Goal: Check status

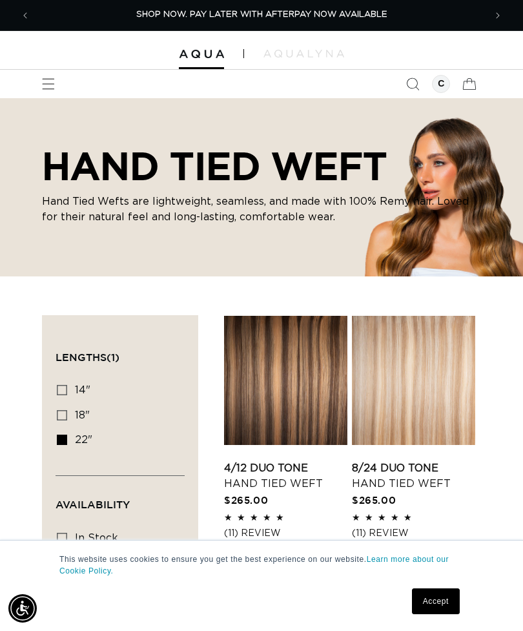
click at [477, 79] on icon at bounding box center [469, 84] width 28 height 28
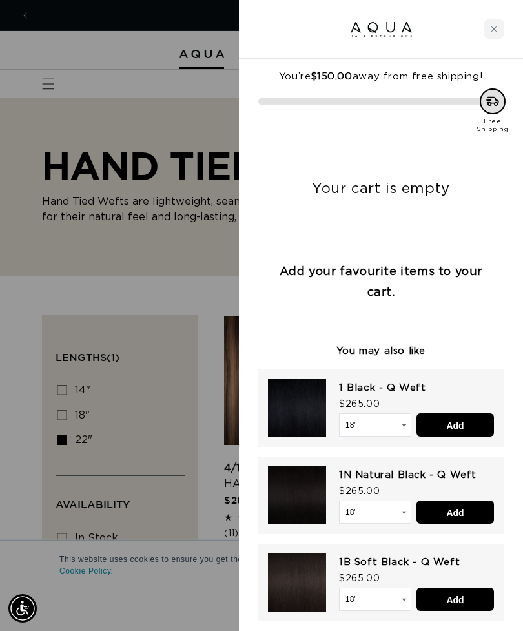
scroll to position [0, 909]
click at [491, 26] on icon "Close cart" at bounding box center [493, 29] width 6 height 6
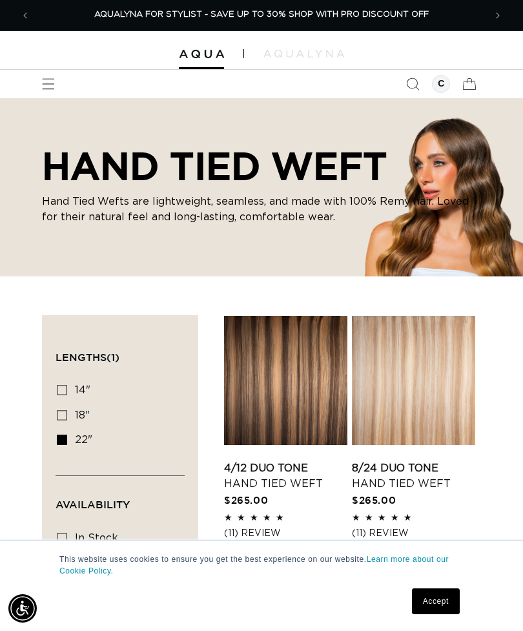
click at [411, 79] on icon "Search" at bounding box center [412, 83] width 13 height 13
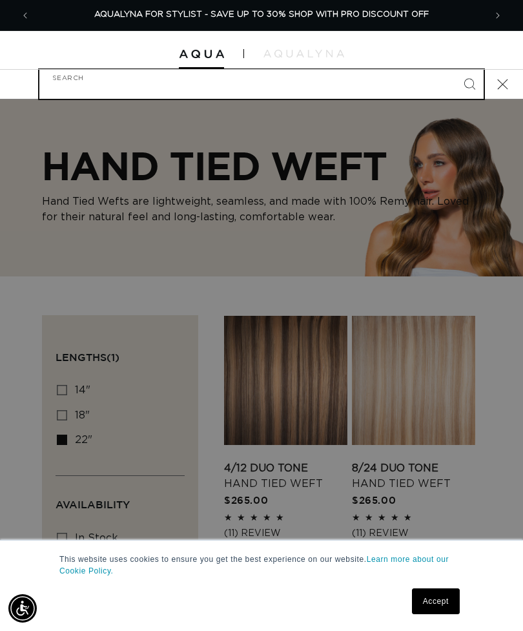
click at [436, 74] on input "Search" at bounding box center [261, 84] width 444 height 29
click at [492, 76] on button "Close" at bounding box center [502, 84] width 28 height 28
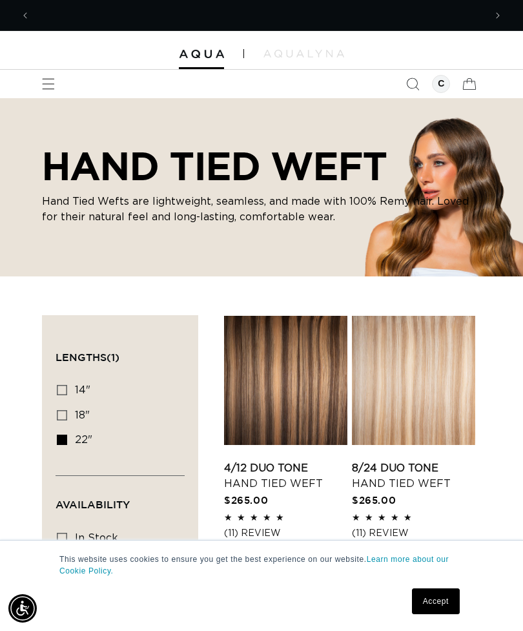
scroll to position [0, 0]
click at [445, 85] on div at bounding box center [441, 84] width 18 height 18
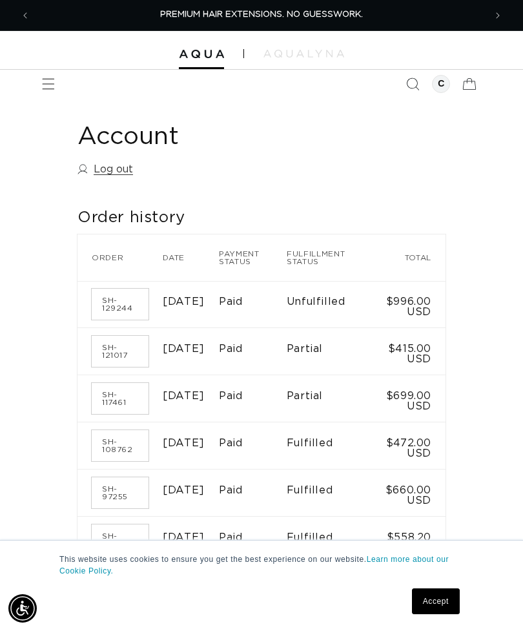
click at [367, 311] on td "Unfulfilled" at bounding box center [330, 304] width 86 height 47
